Goal: Task Accomplishment & Management: Manage account settings

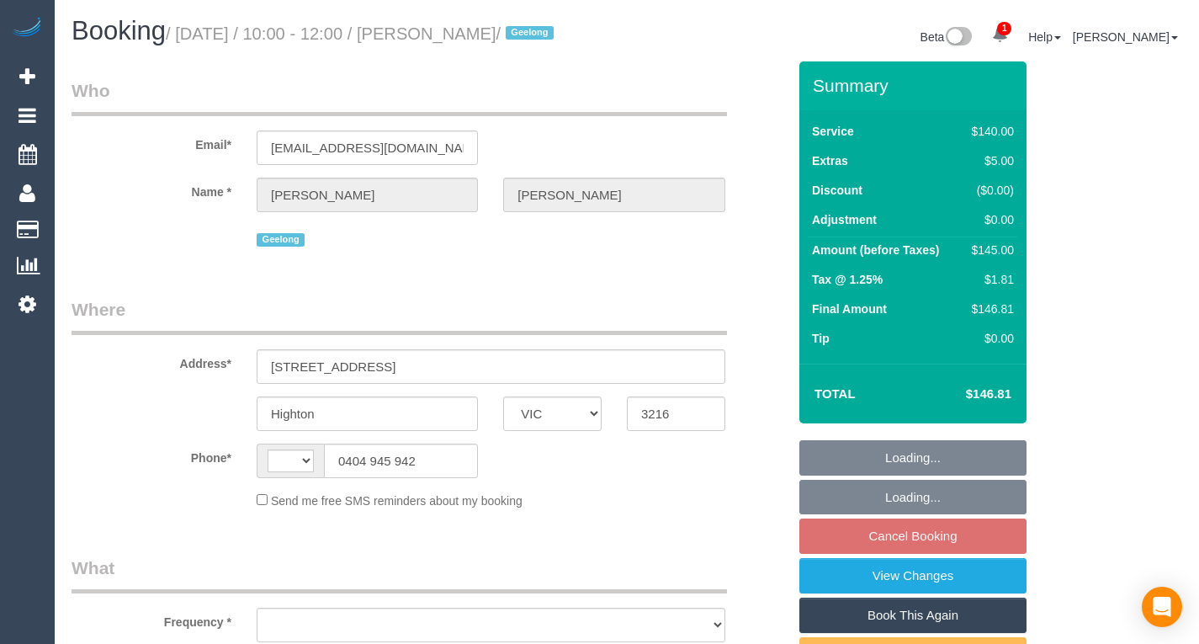
select select "VIC"
select select "string:stripe-pm_1Rwc0q2GScqysDRVBMhEZk2T"
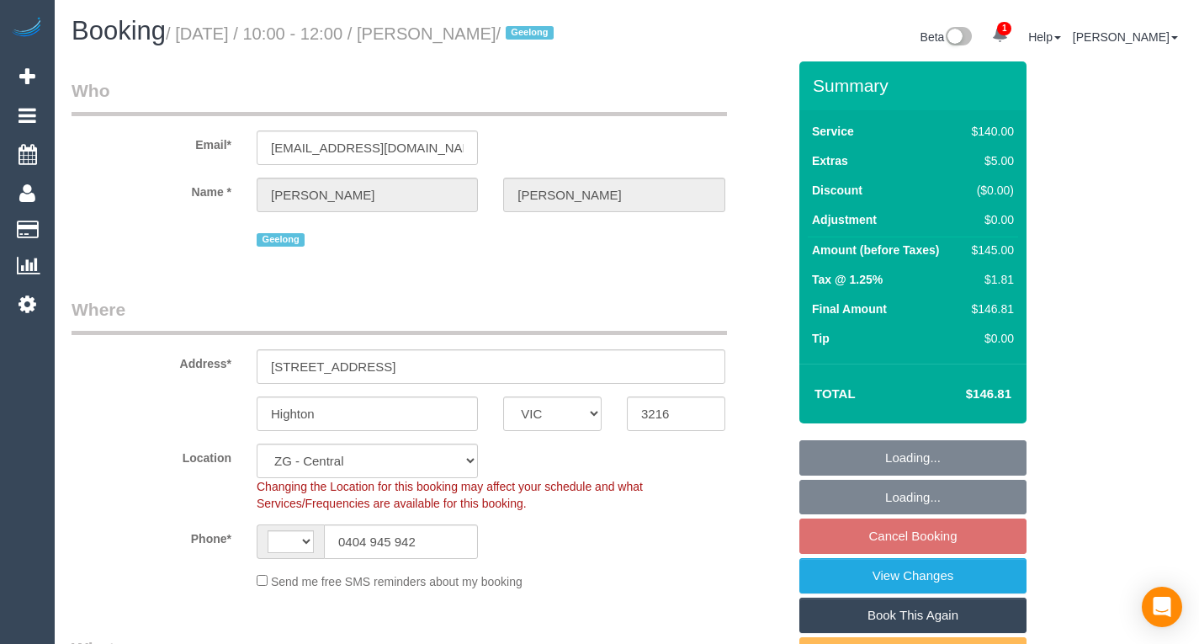
select select "string:AU"
select select "object:935"
select select "number:27"
select select "number:14"
select select "number:19"
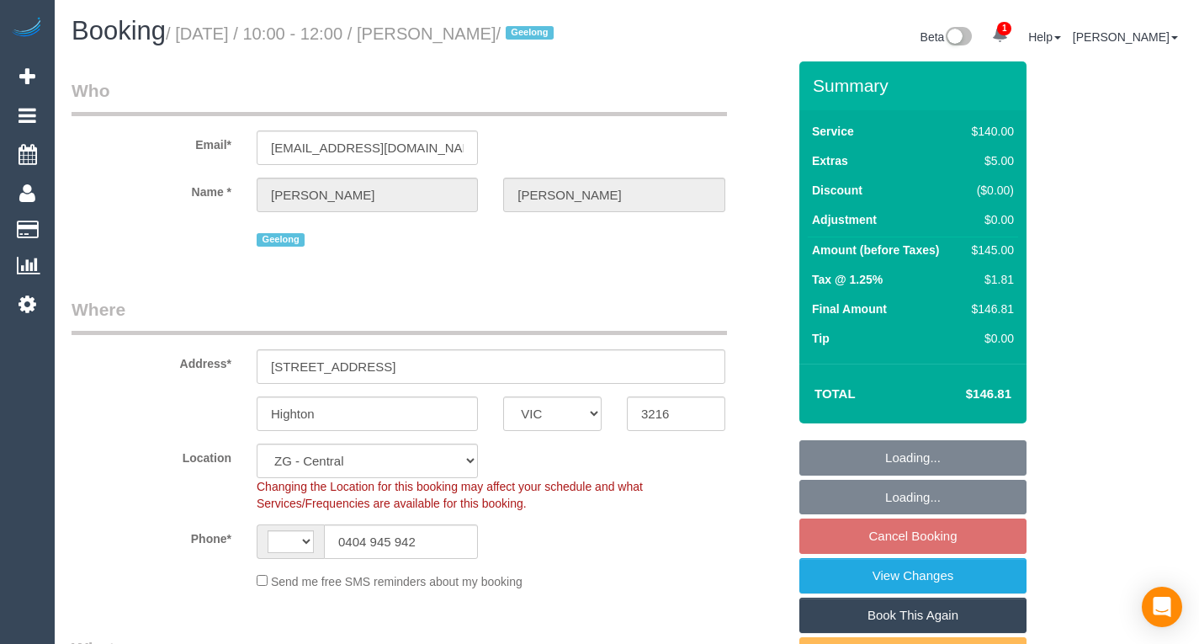
select select "number:24"
select select "number:33"
select select "number:12"
select select "object:940"
select select "spot4"
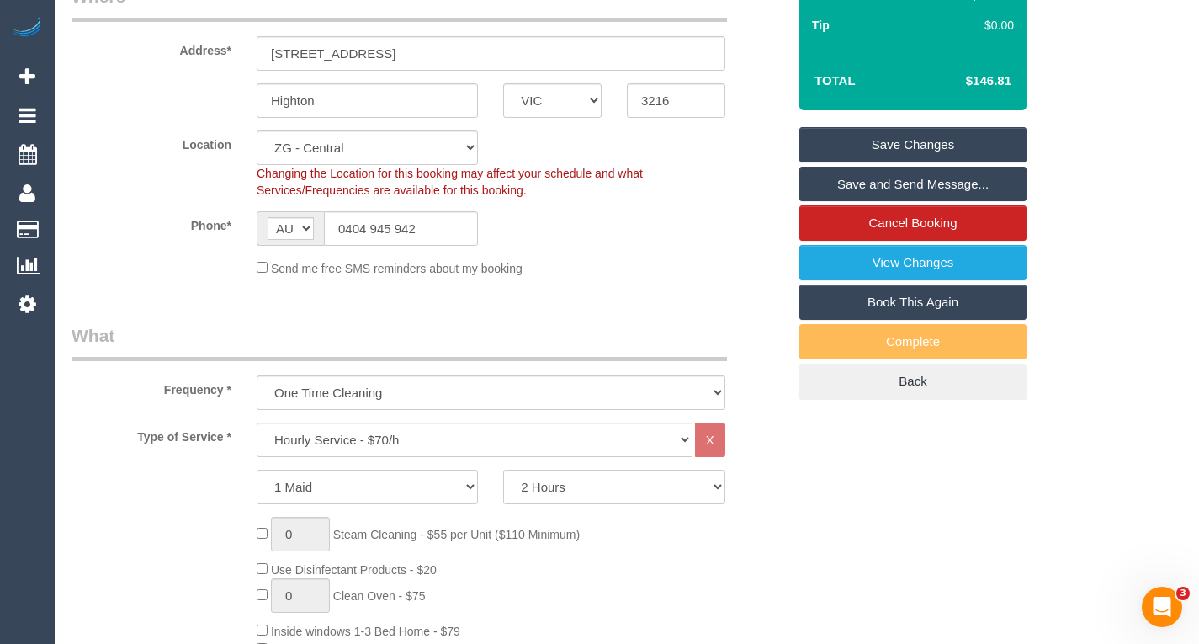
scroll to position [316, 0]
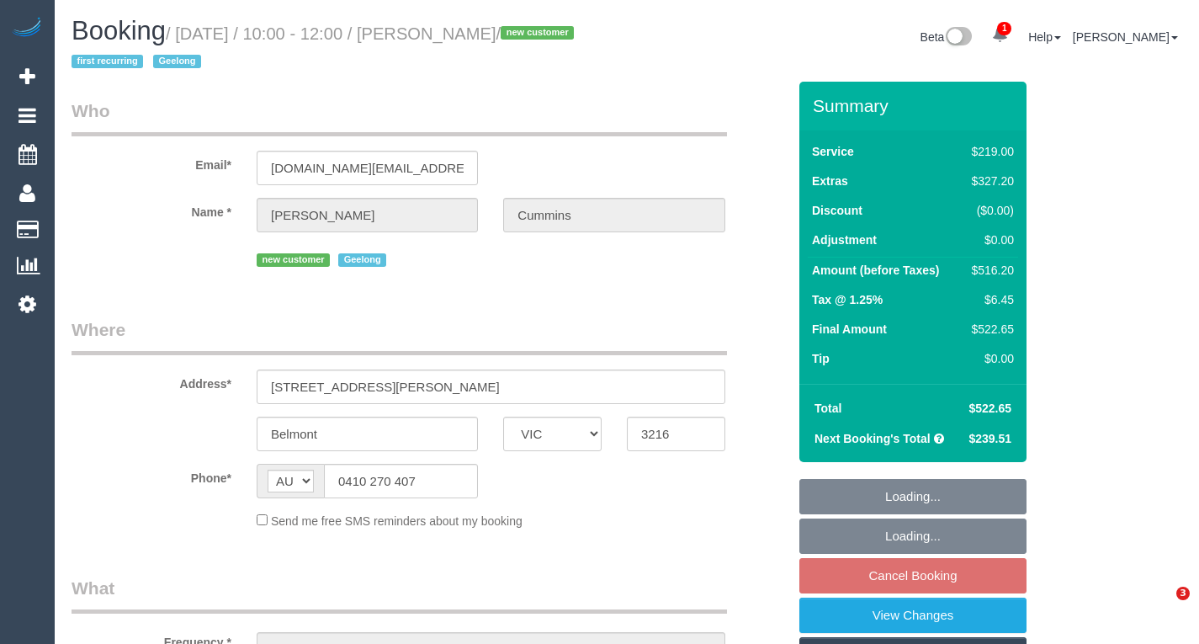
select select "VIC"
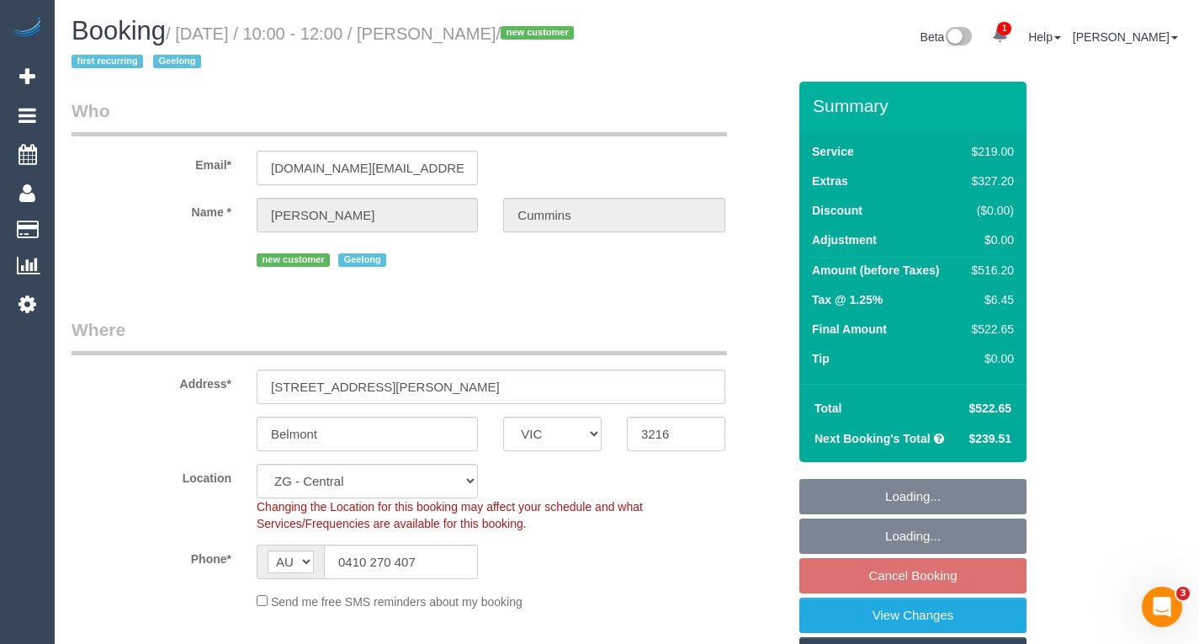
select select "object:952"
select select "string:stripe-pm_1SF52P2GScqysDRVuZkuEs4u"
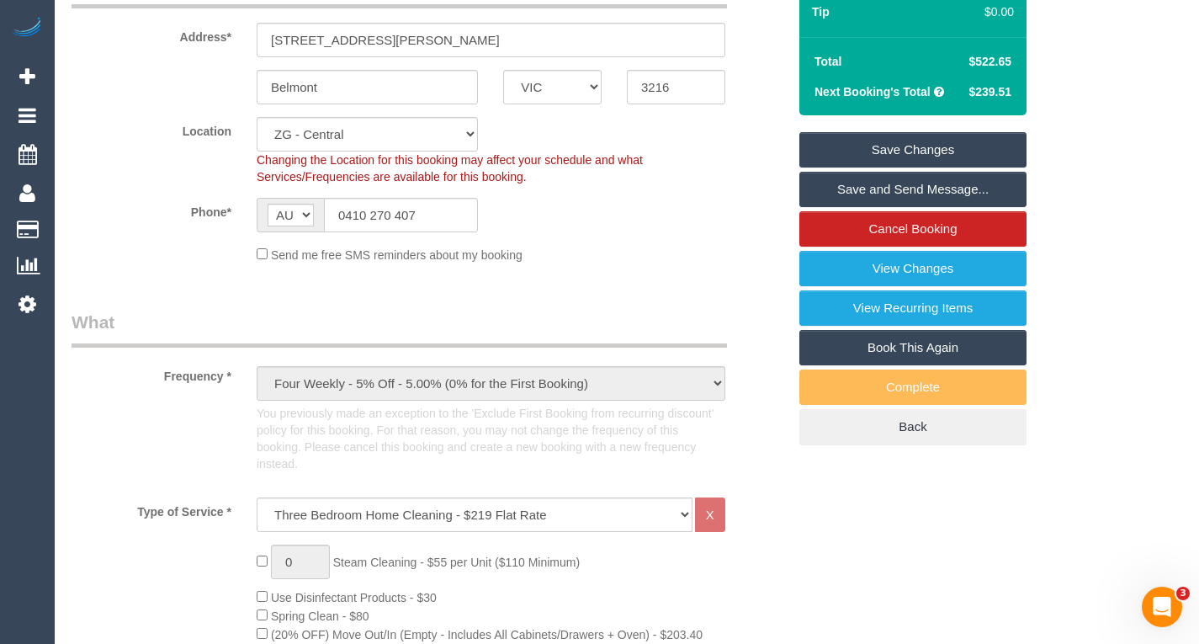
scroll to position [347, 0]
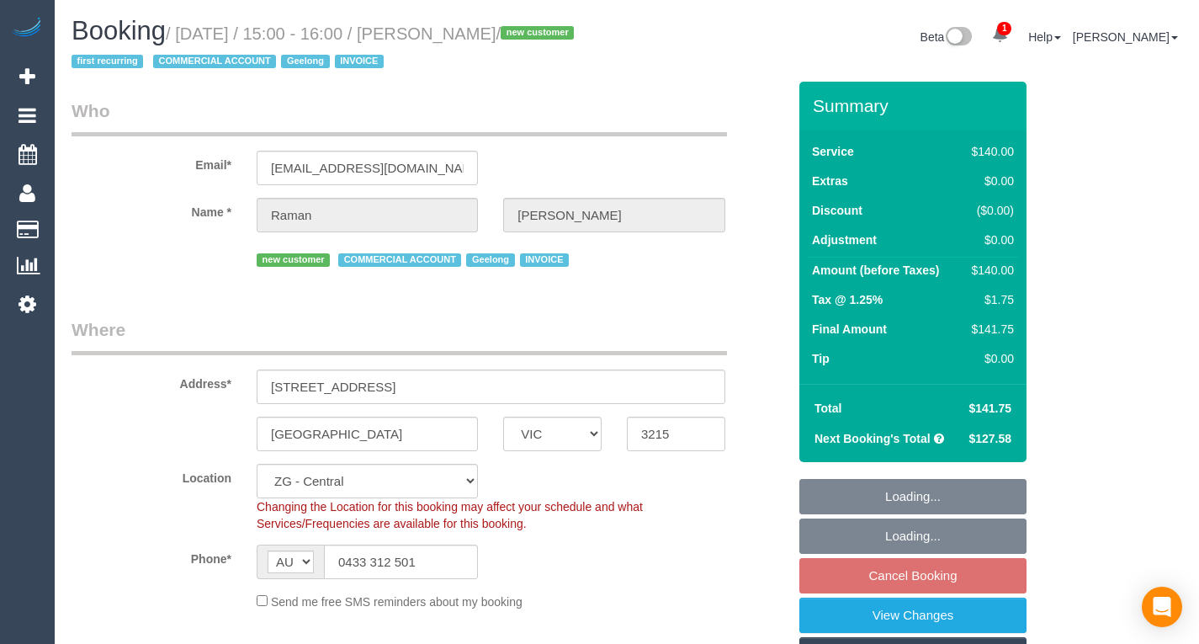
select select "VIC"
select select "number:28"
select select "number:14"
select select "number:18"
select select "number:23"
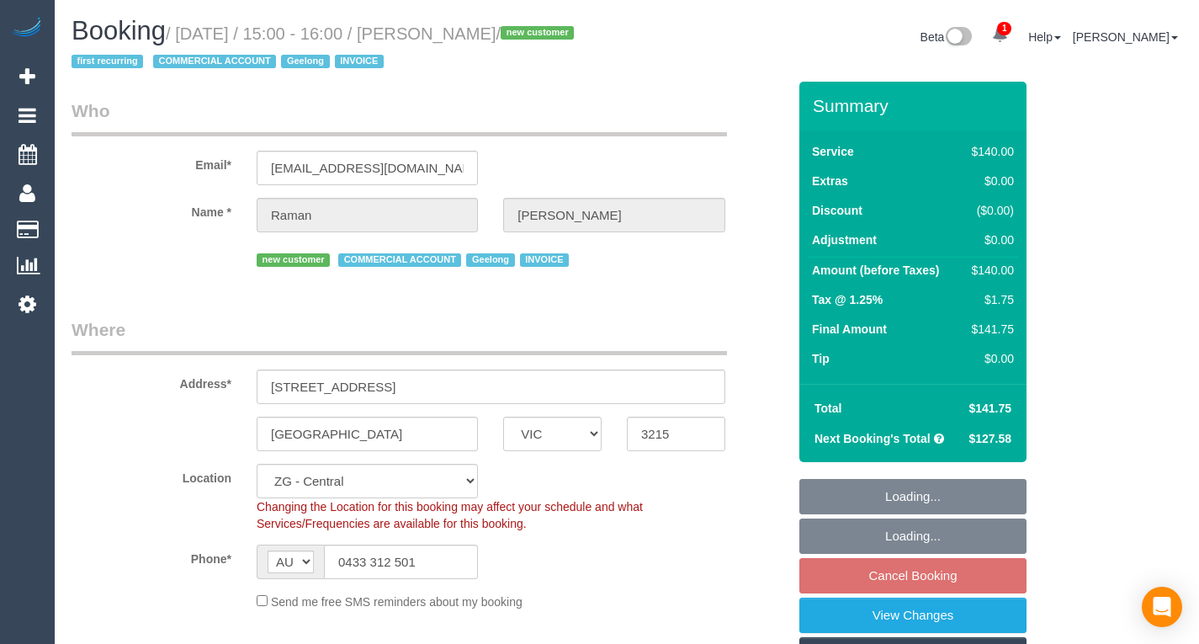
select select "number:34"
